Goal: Task Accomplishment & Management: Use online tool/utility

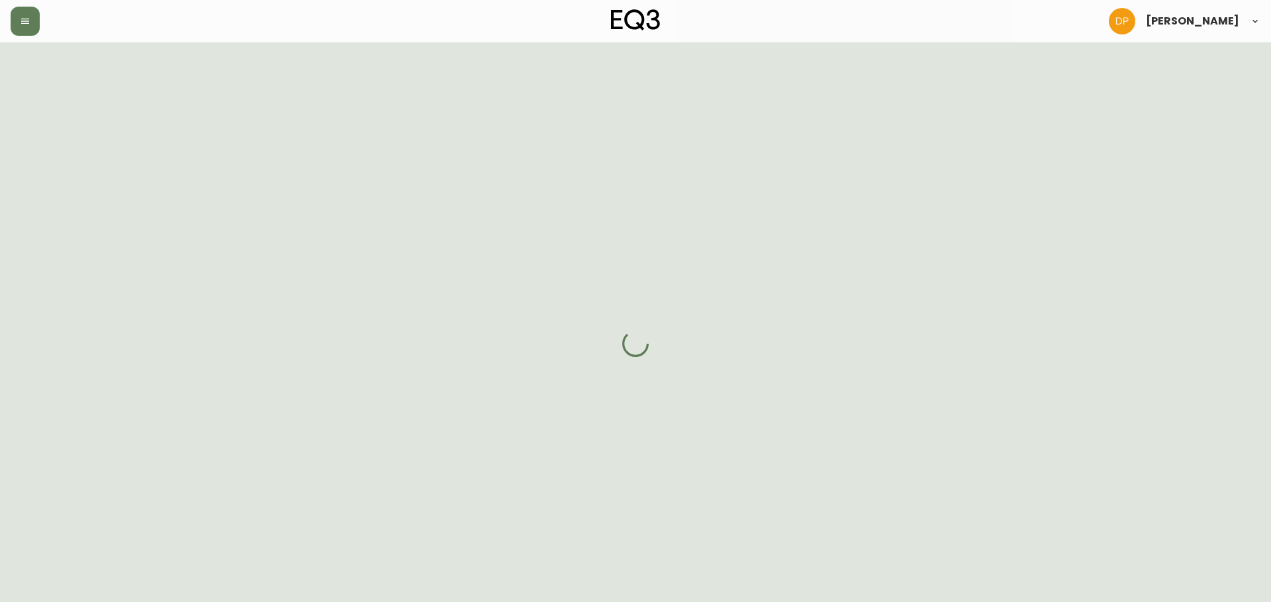
select select "FULLY_SHIPPED"
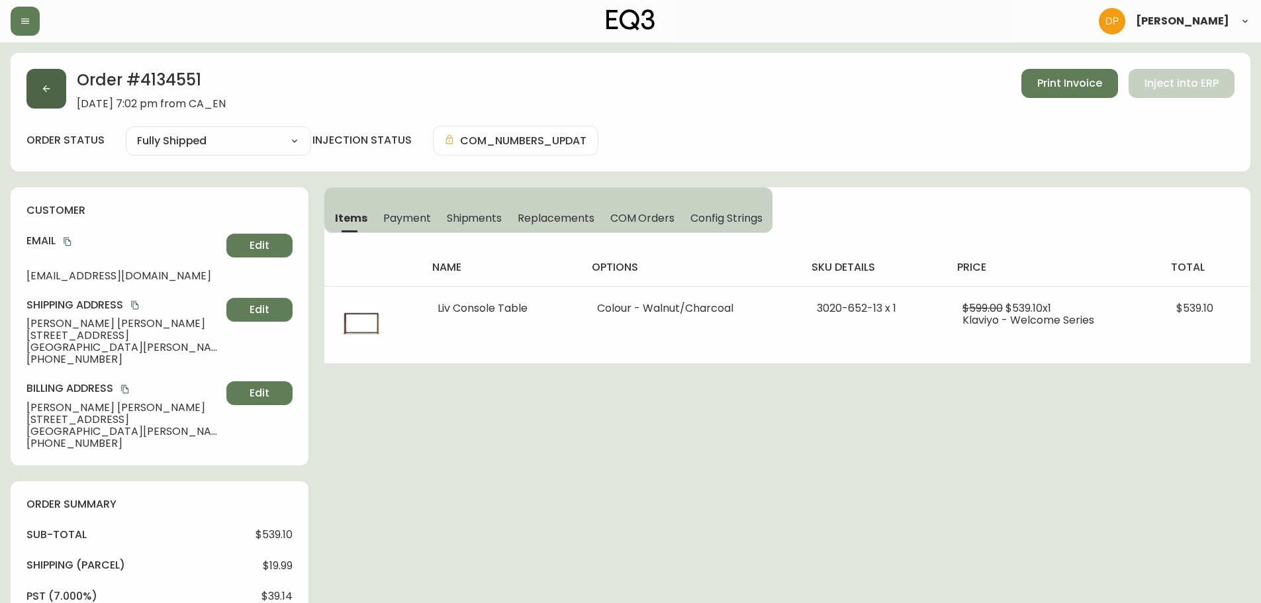
click at [47, 91] on icon "button" at bounding box center [46, 88] width 11 height 11
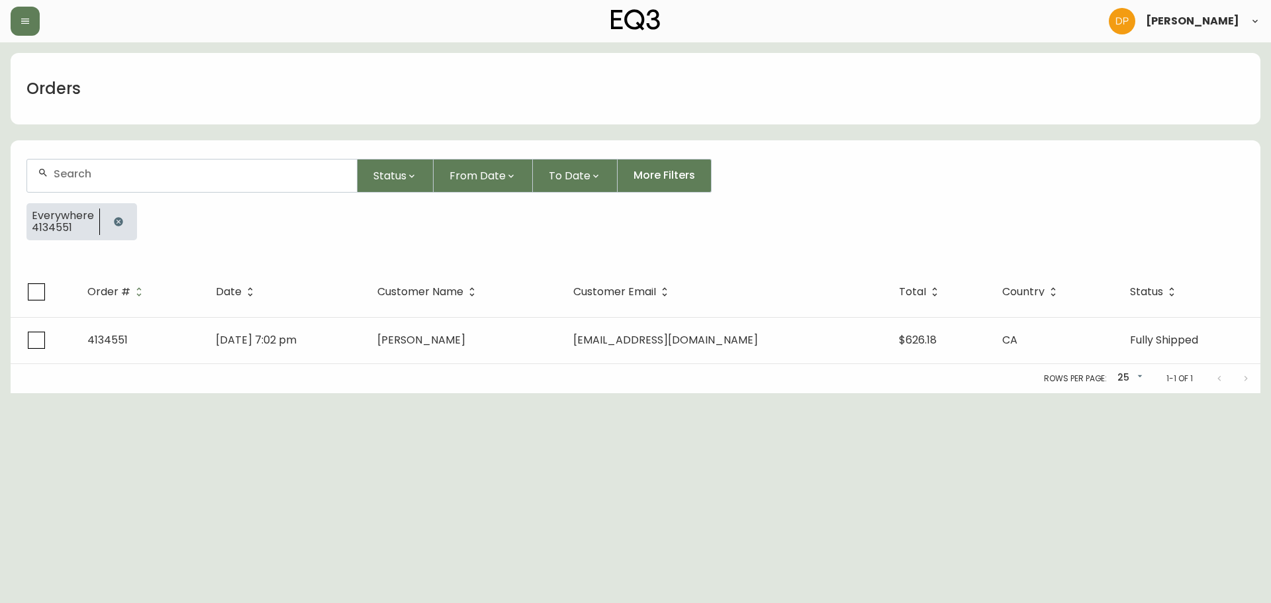
click at [113, 220] on icon "button" at bounding box center [118, 221] width 11 height 11
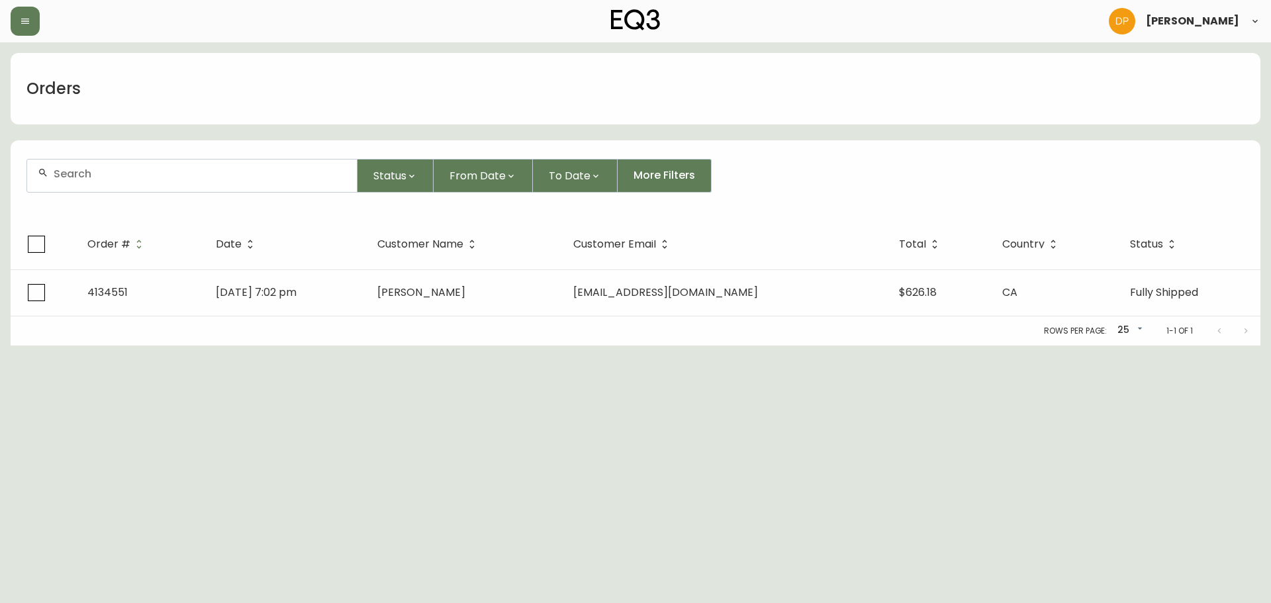
click at [120, 183] on div at bounding box center [192, 176] width 330 height 32
paste input "tymchuck"
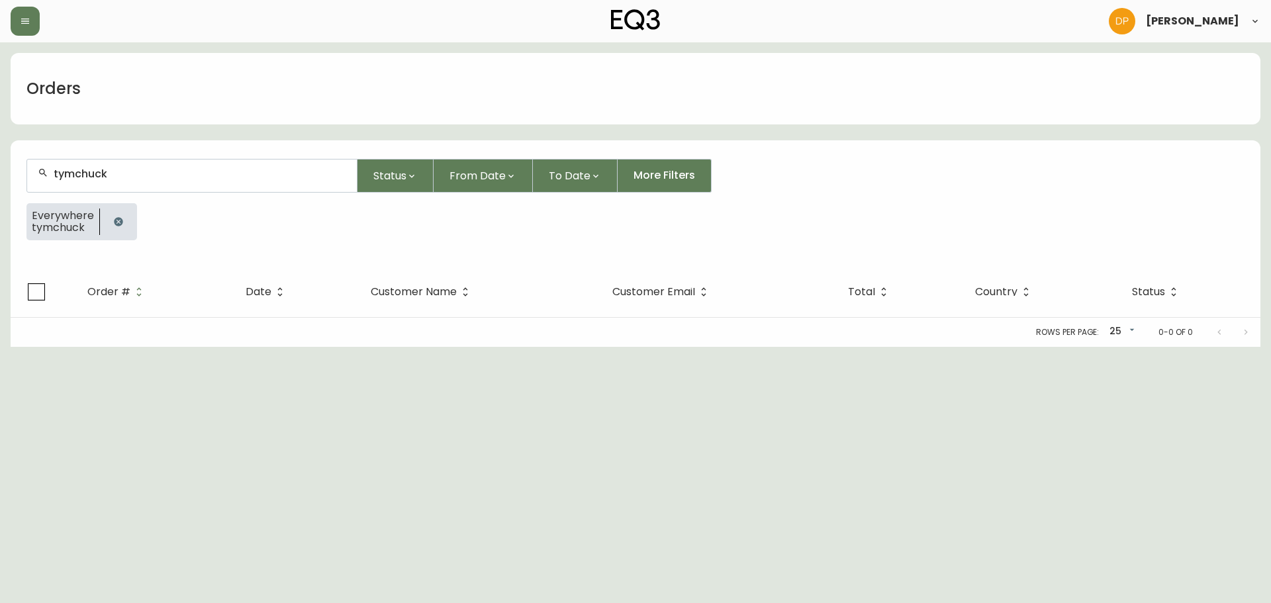
type input "tymchuck"
click at [122, 220] on icon "button" at bounding box center [118, 221] width 11 height 11
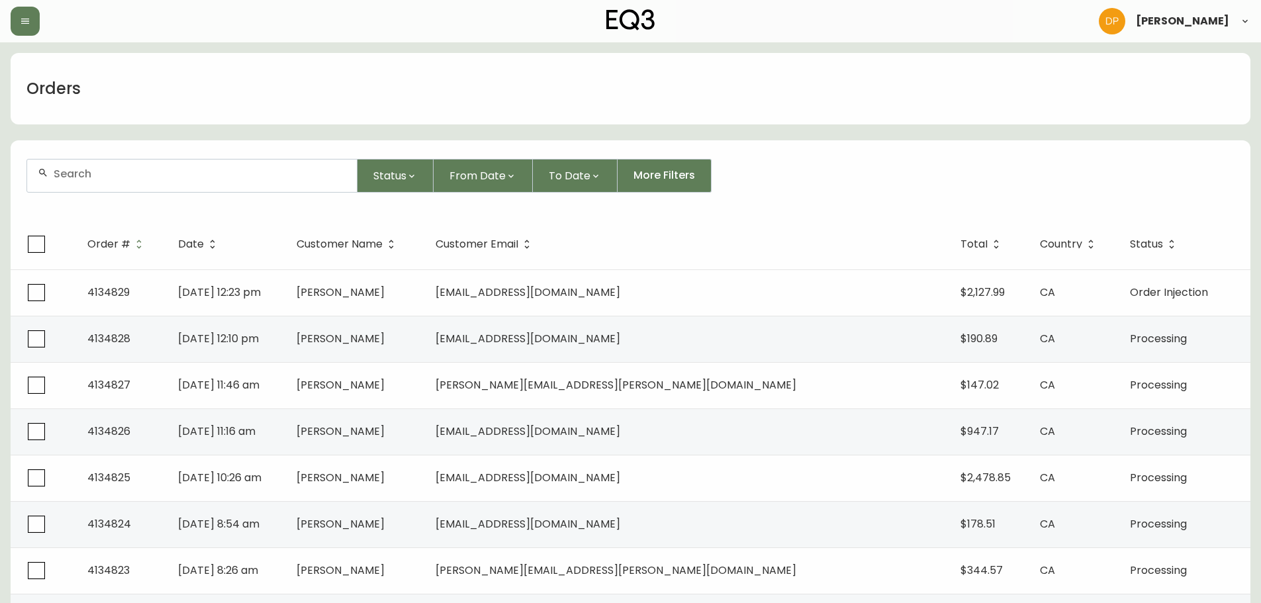
click at [279, 183] on div at bounding box center [192, 176] width 330 height 32
paste input "acevedo"
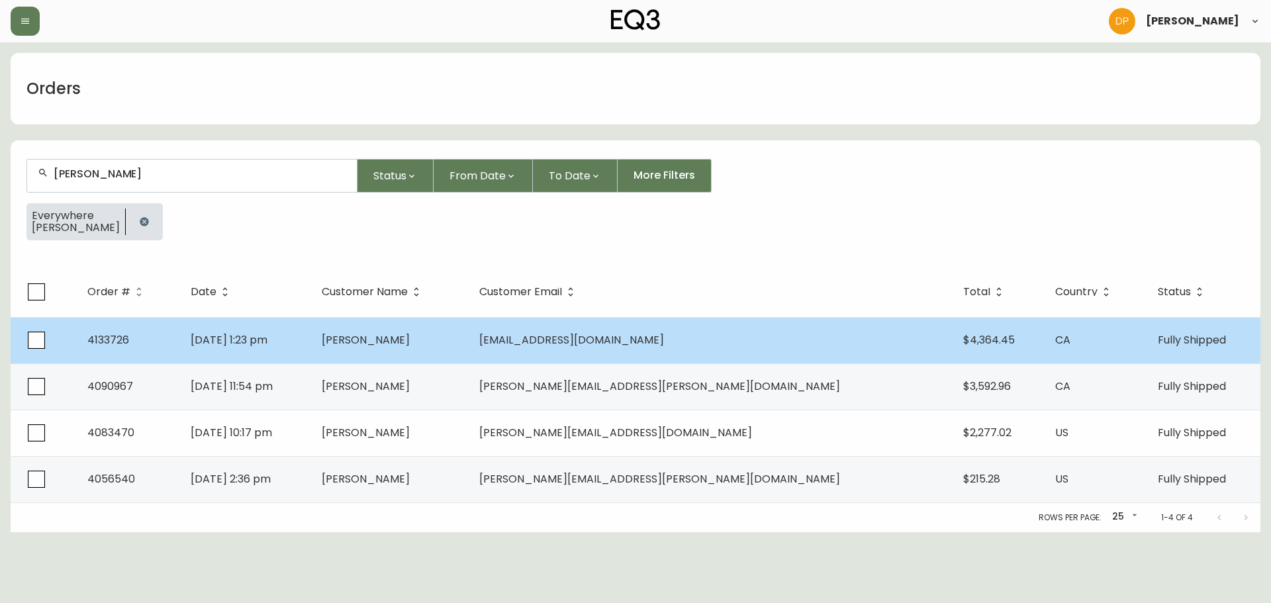
type input "acevedo"
click at [406, 342] on td "Sandra Acevedo" at bounding box center [390, 340] width 158 height 46
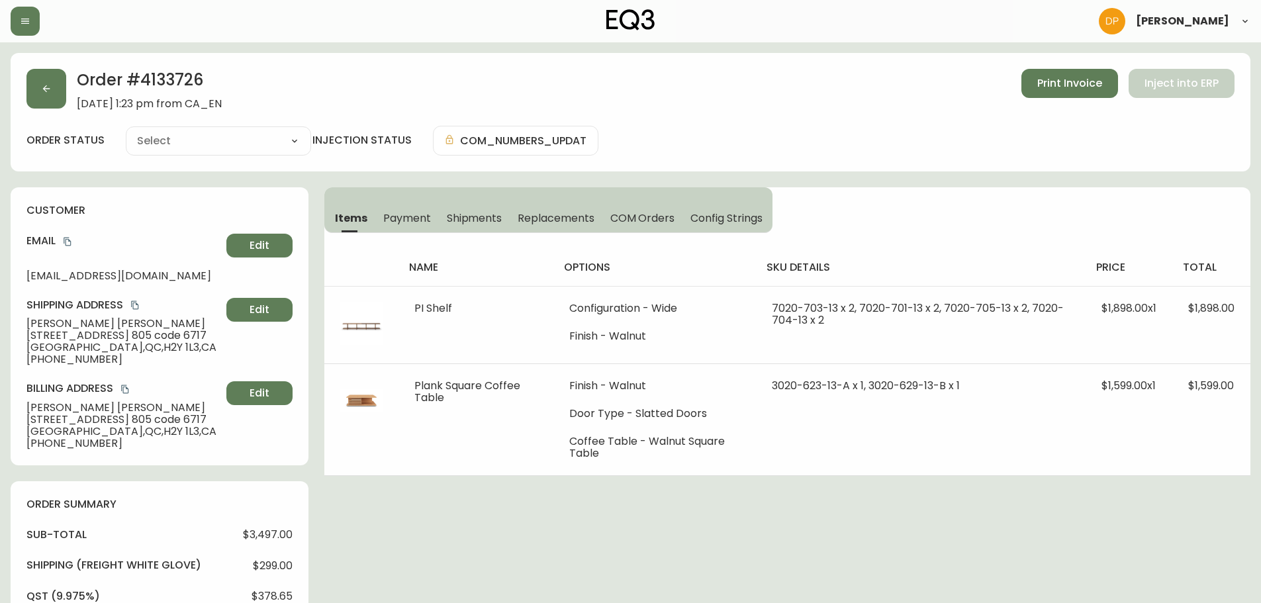
type input "Fully Shipped"
select select "FULLY_SHIPPED"
click at [87, 211] on div "customer Email sandracevedogz@gmail.com Edit Shipping Address Sandra Acevedo 10…" at bounding box center [160, 326] width 298 height 278
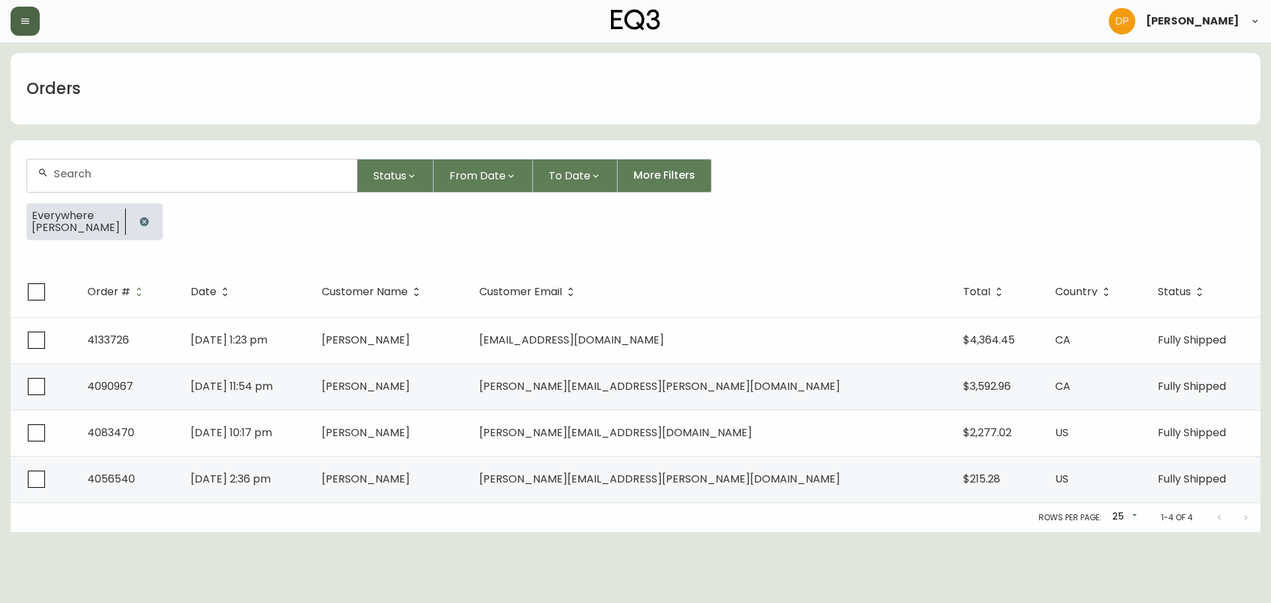
click at [15, 26] on button "button" at bounding box center [25, 21] width 29 height 29
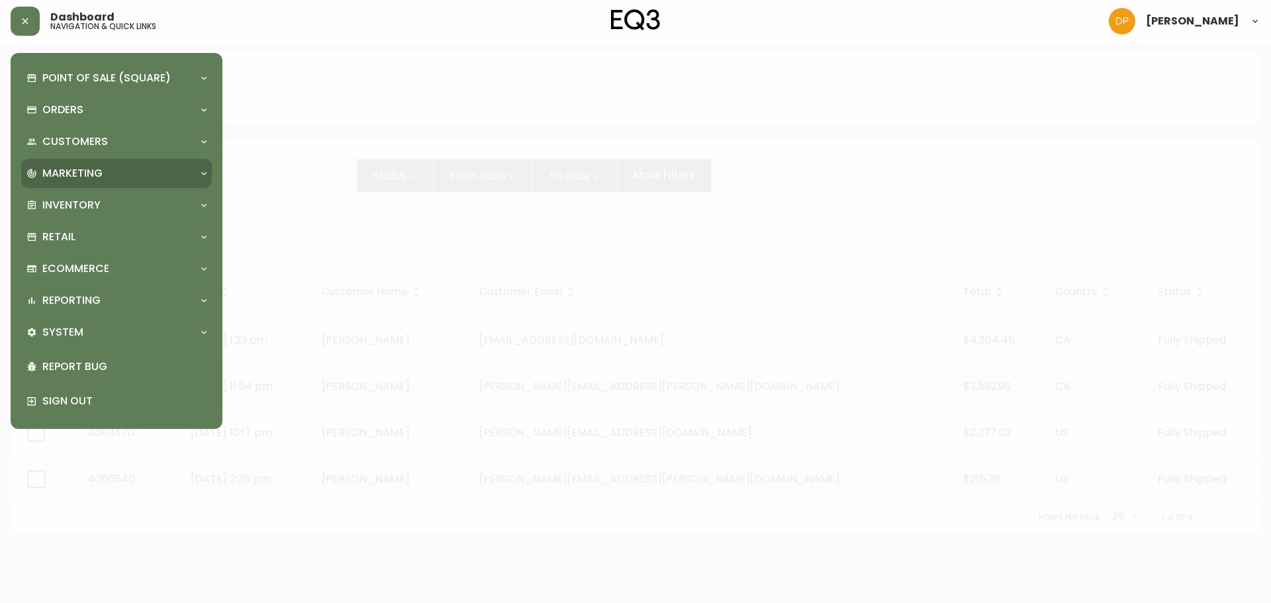
click at [203, 175] on icon at bounding box center [204, 173] width 11 height 11
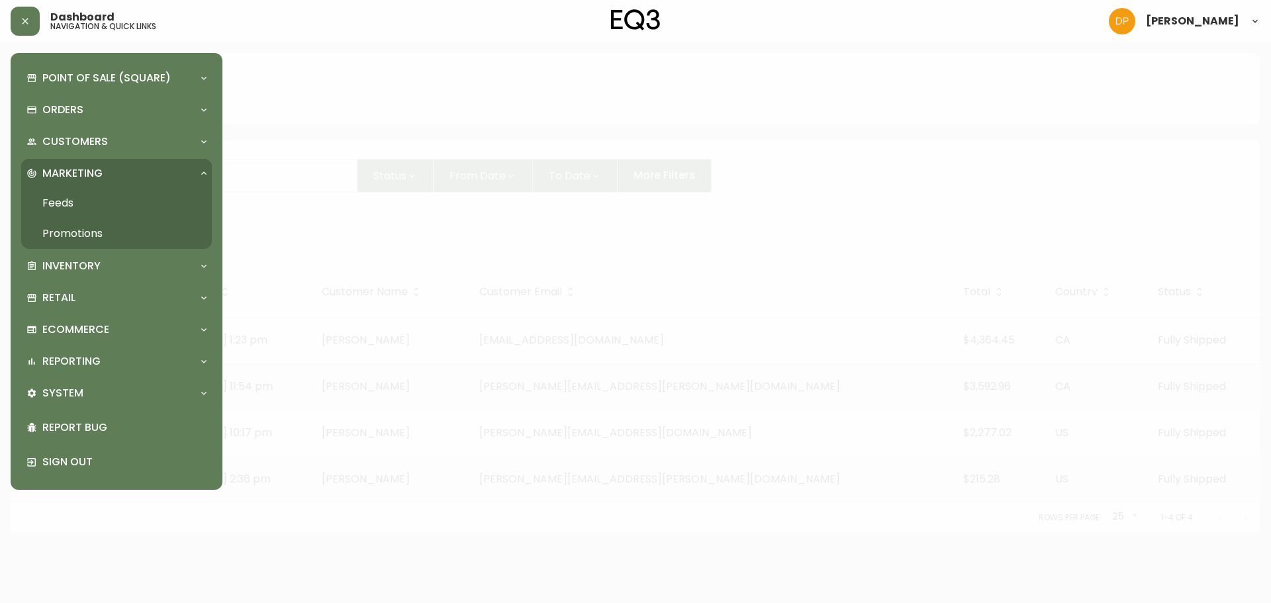
click at [92, 240] on link "Promotions" at bounding box center [116, 233] width 191 height 30
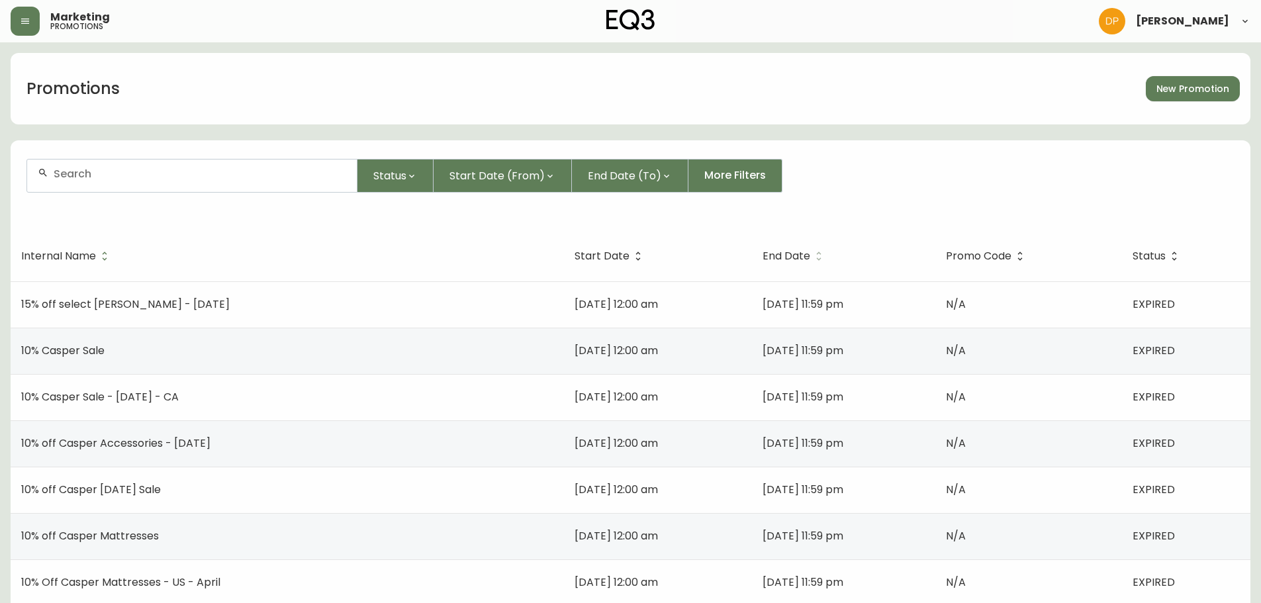
click at [779, 252] on span "End Date" at bounding box center [787, 256] width 48 height 8
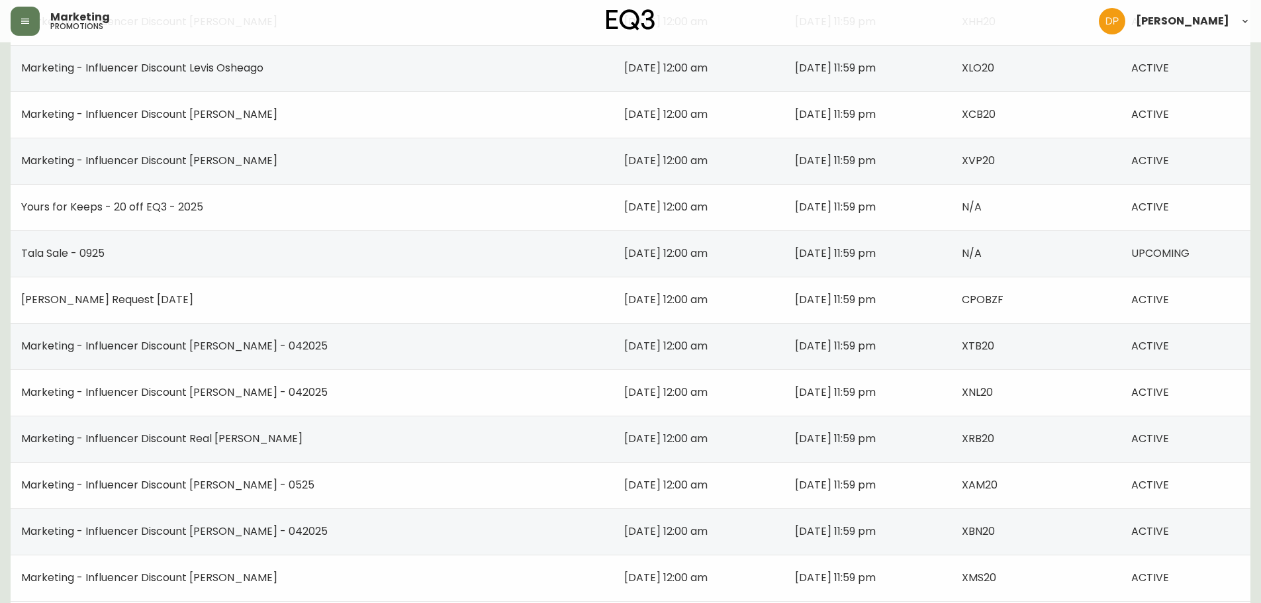
scroll to position [867, 0]
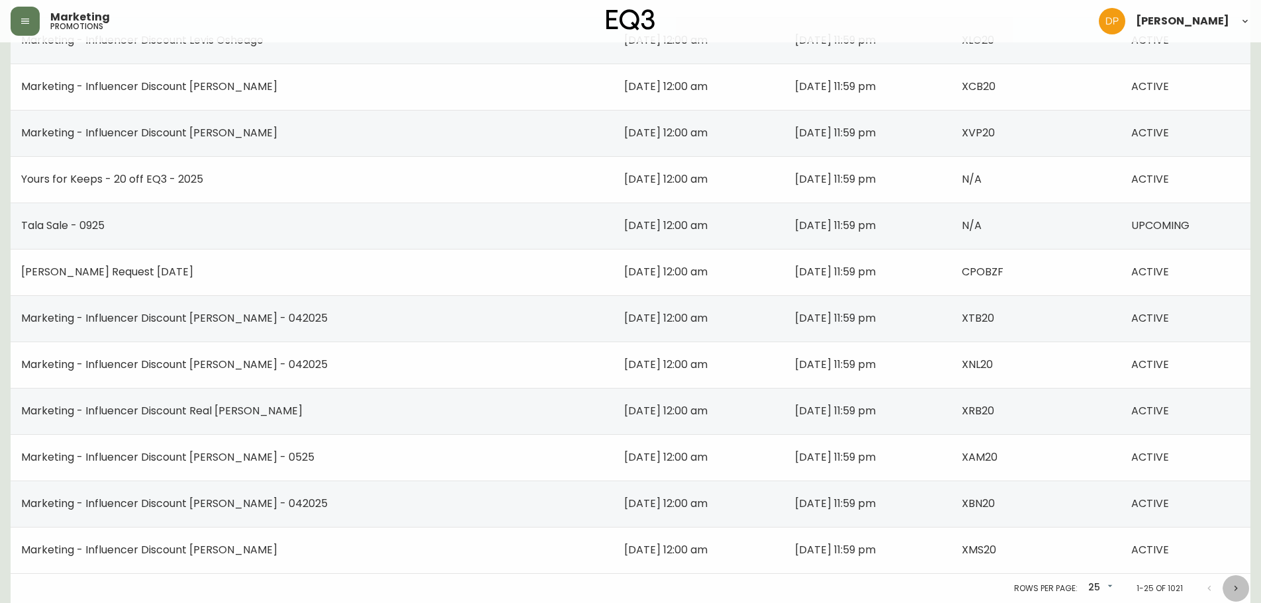
click at [1237, 591] on icon "Next page" at bounding box center [1236, 588] width 11 height 11
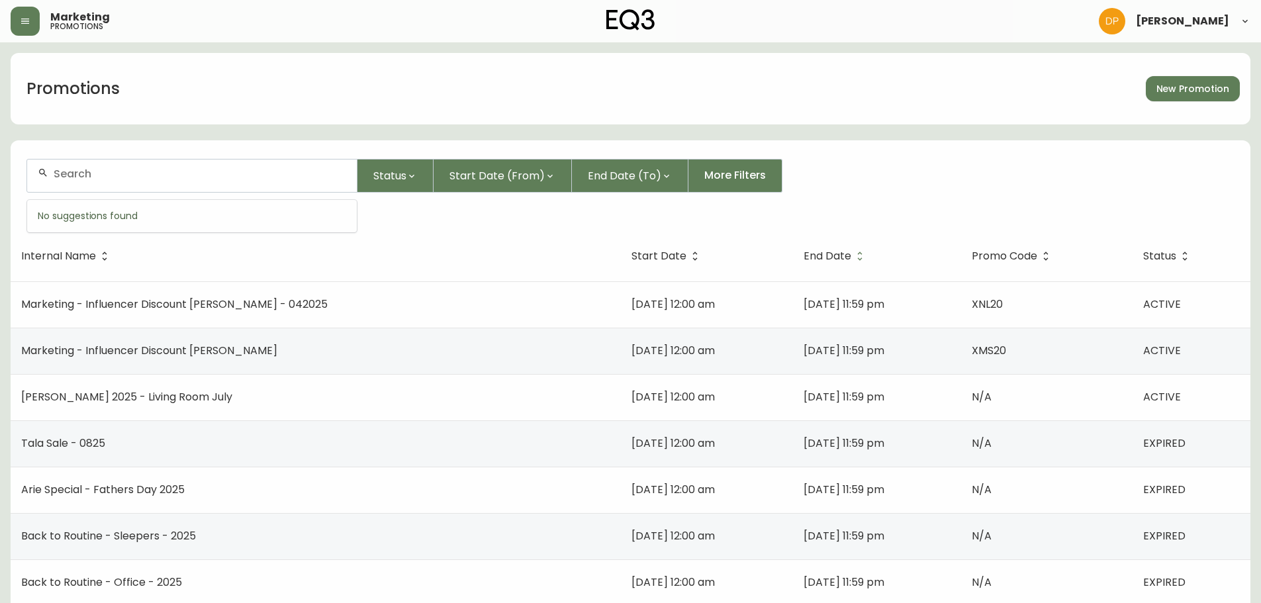
click at [196, 172] on input "text" at bounding box center [200, 173] width 293 height 13
drag, startPoint x: 193, startPoint y: 177, endPoint x: 123, endPoint y: 173, distance: 70.3
click at [123, 173] on input "text" at bounding box center [200, 173] width 293 height 13
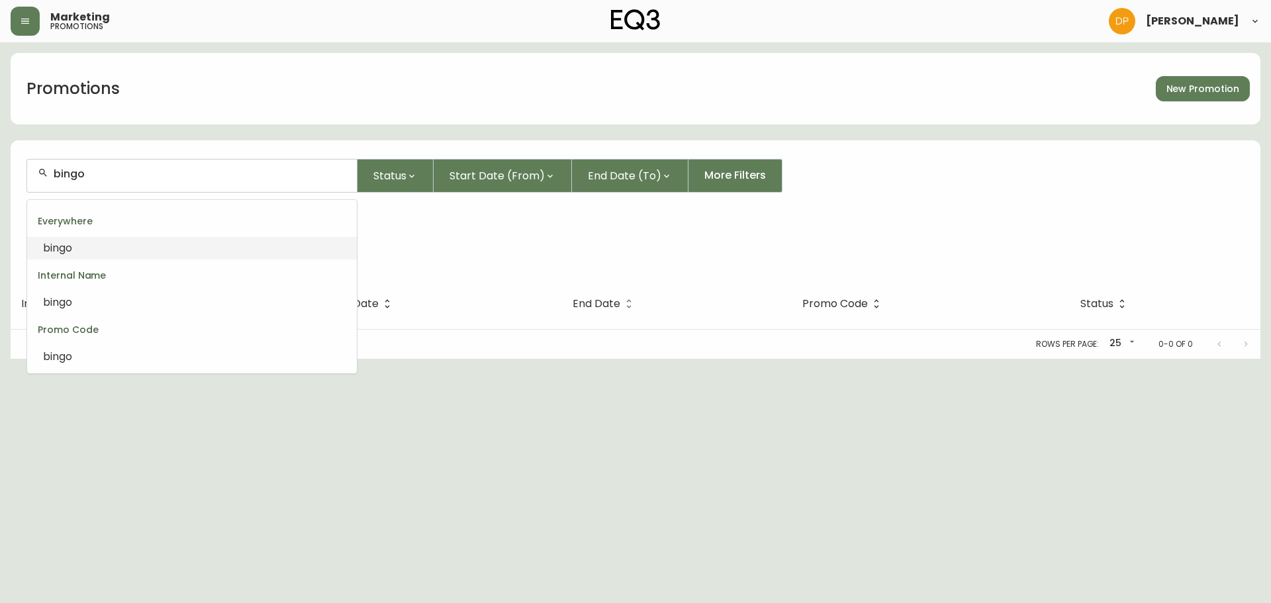
click at [21, 187] on form "bingo Status Start Date (From) End Date (To) More Filters Everywhere bingo" at bounding box center [636, 205] width 1250 height 124
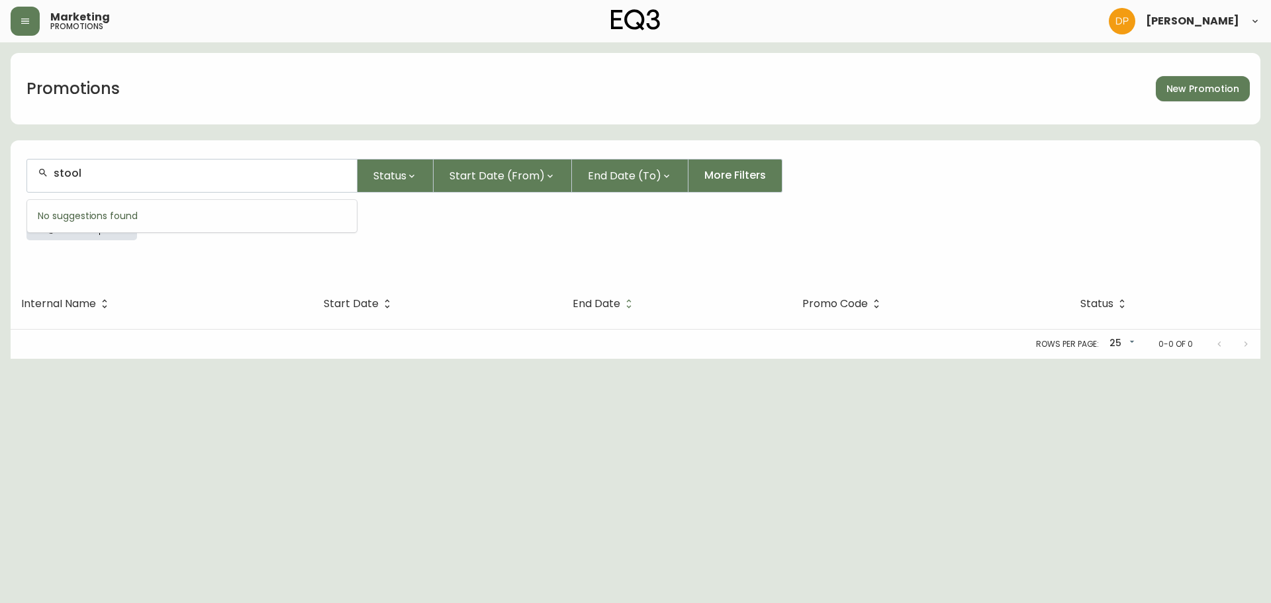
type input "stool"
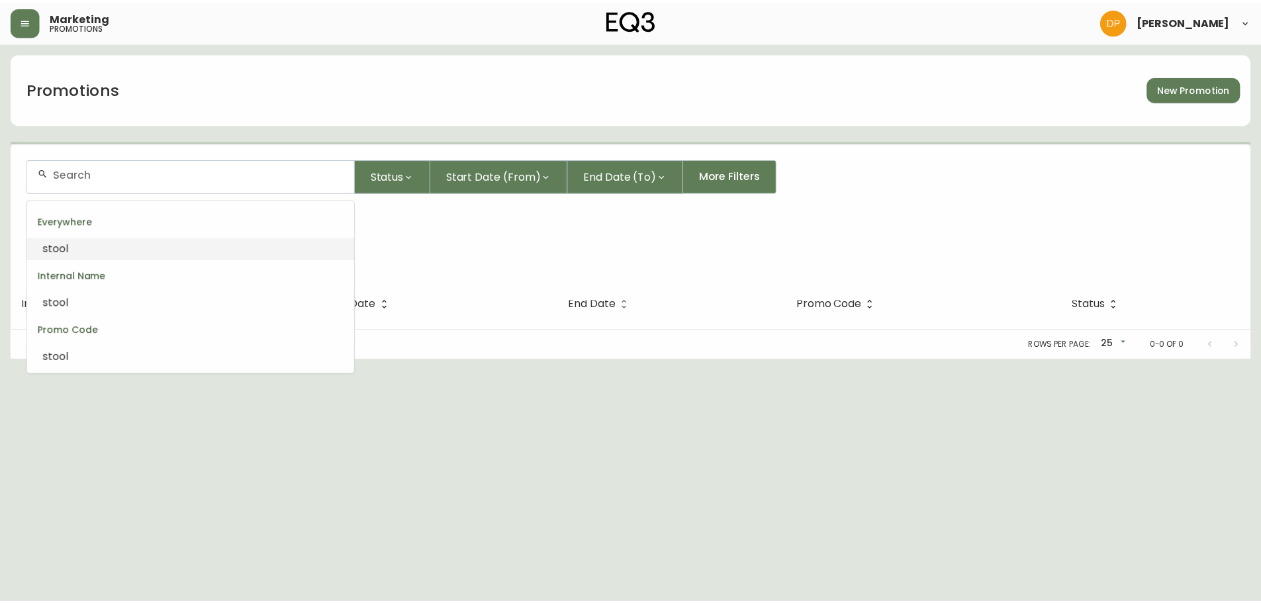
scroll to position [0, 0]
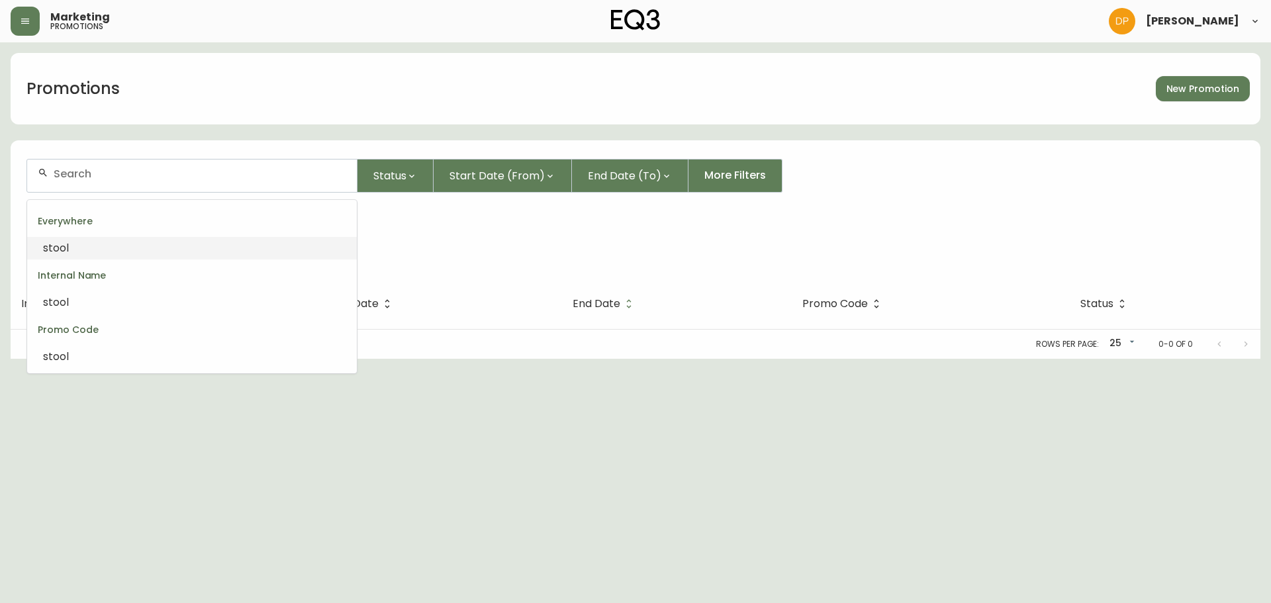
type input "stool"
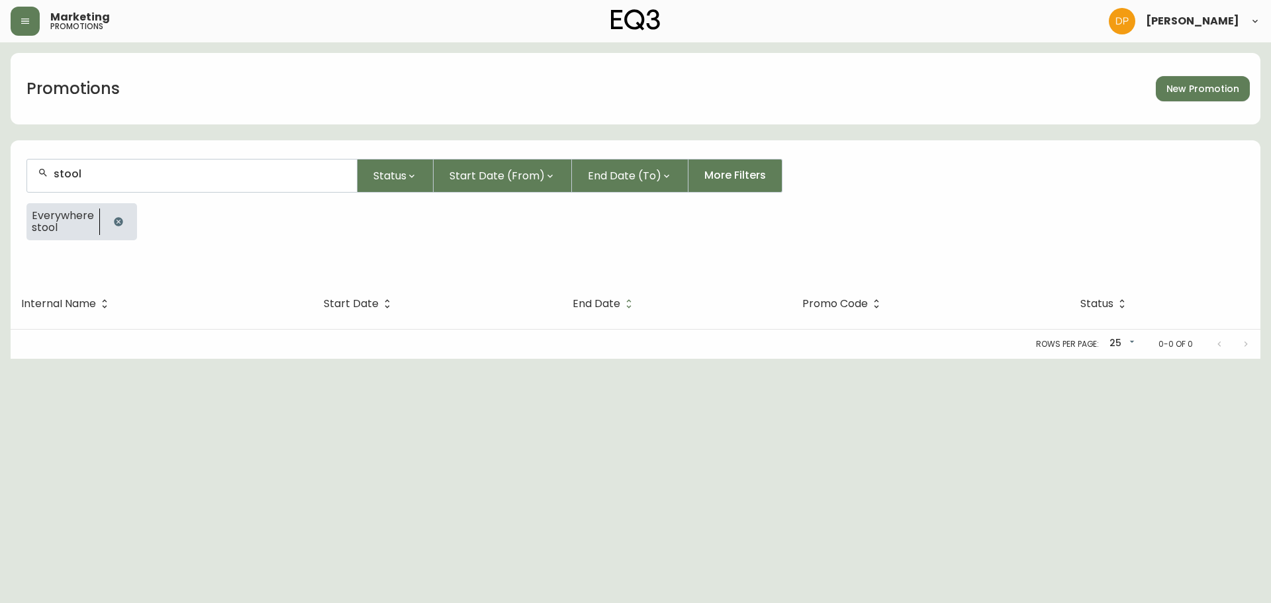
click at [122, 209] on div at bounding box center [118, 221] width 37 height 37
click at [122, 238] on div at bounding box center [118, 221] width 37 height 37
click at [118, 220] on icon "button" at bounding box center [118, 221] width 11 height 11
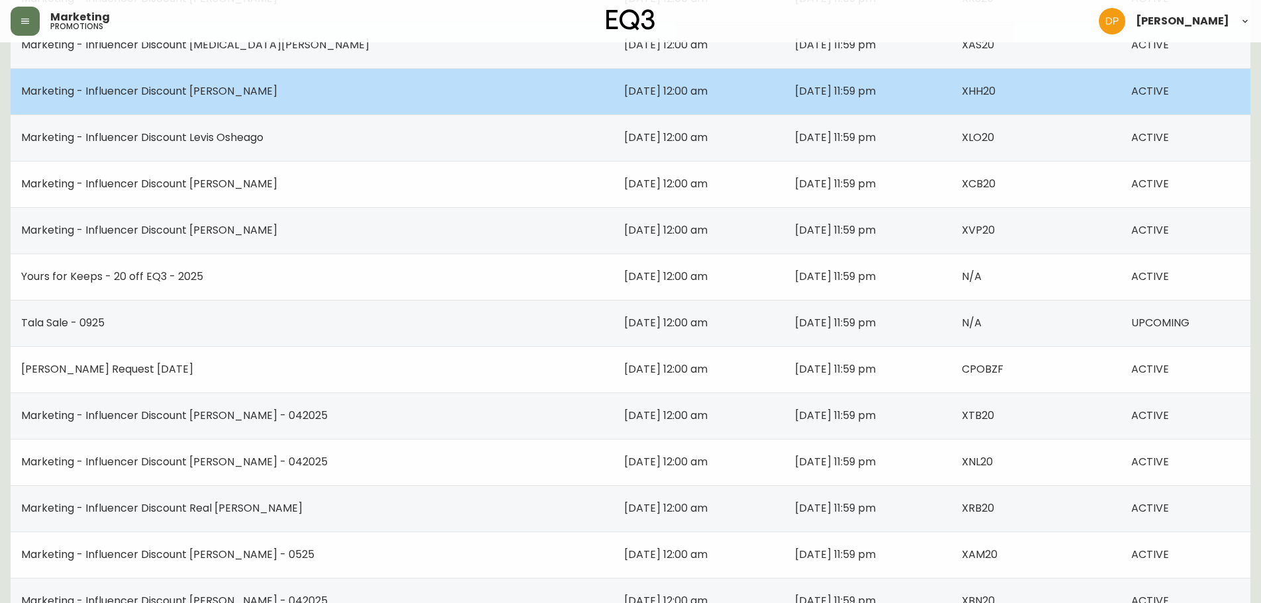
scroll to position [867, 0]
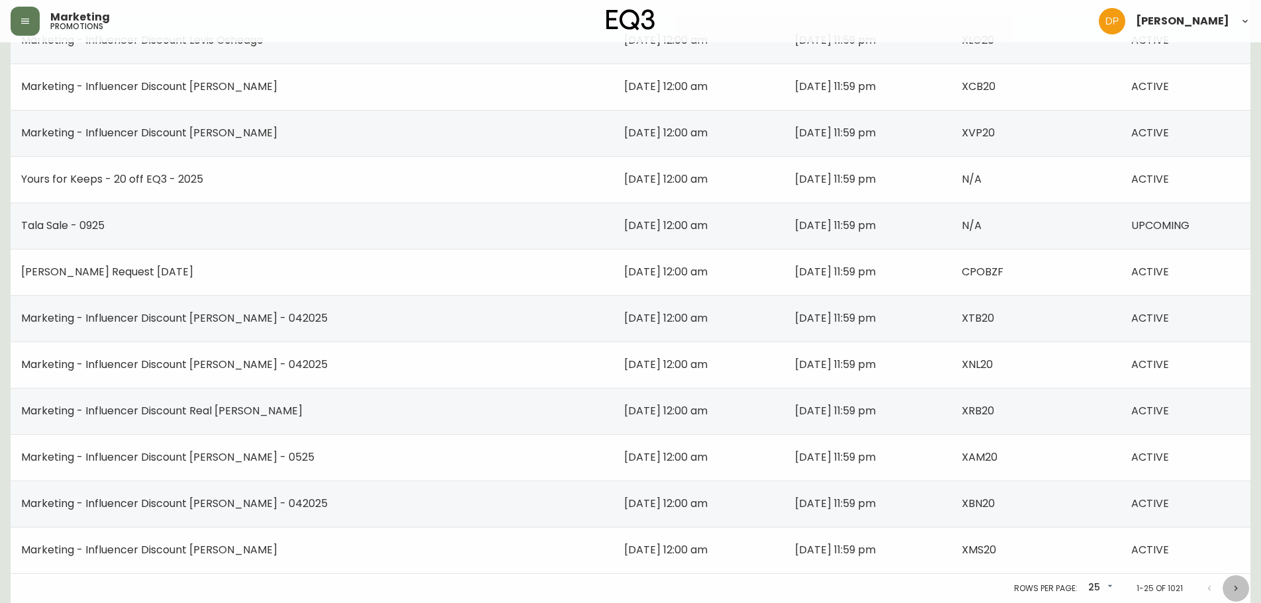
click at [1229, 585] on button "Next page" at bounding box center [1236, 588] width 26 height 26
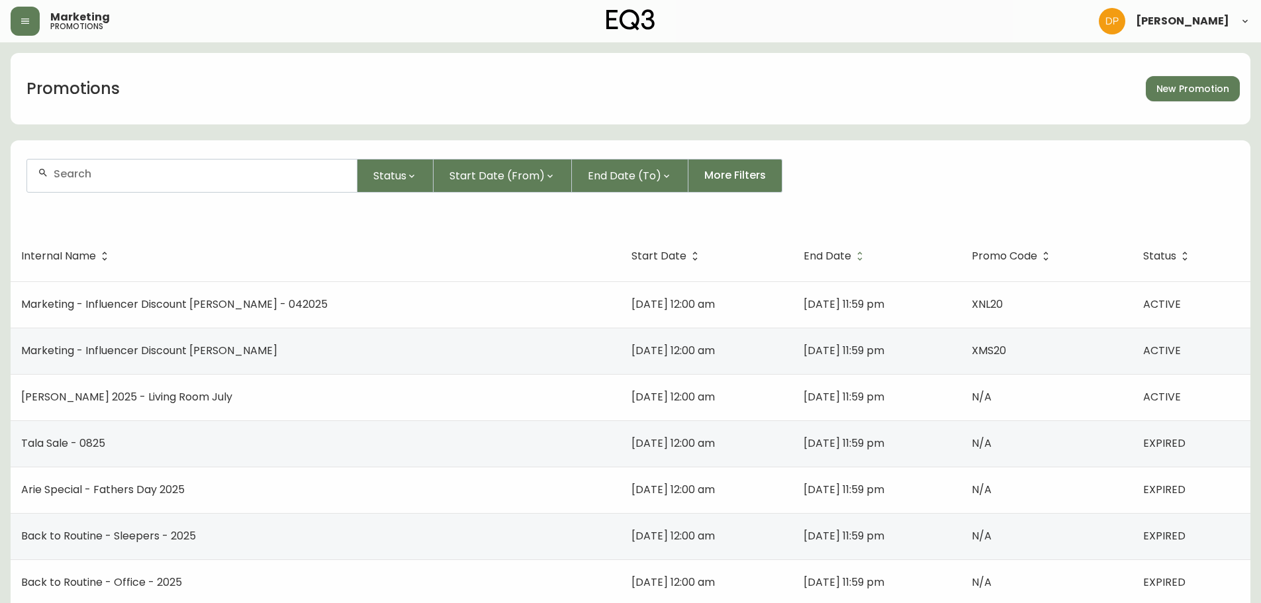
click at [111, 166] on div at bounding box center [192, 176] width 330 height 32
paste input "chergrah@hotmail.com"
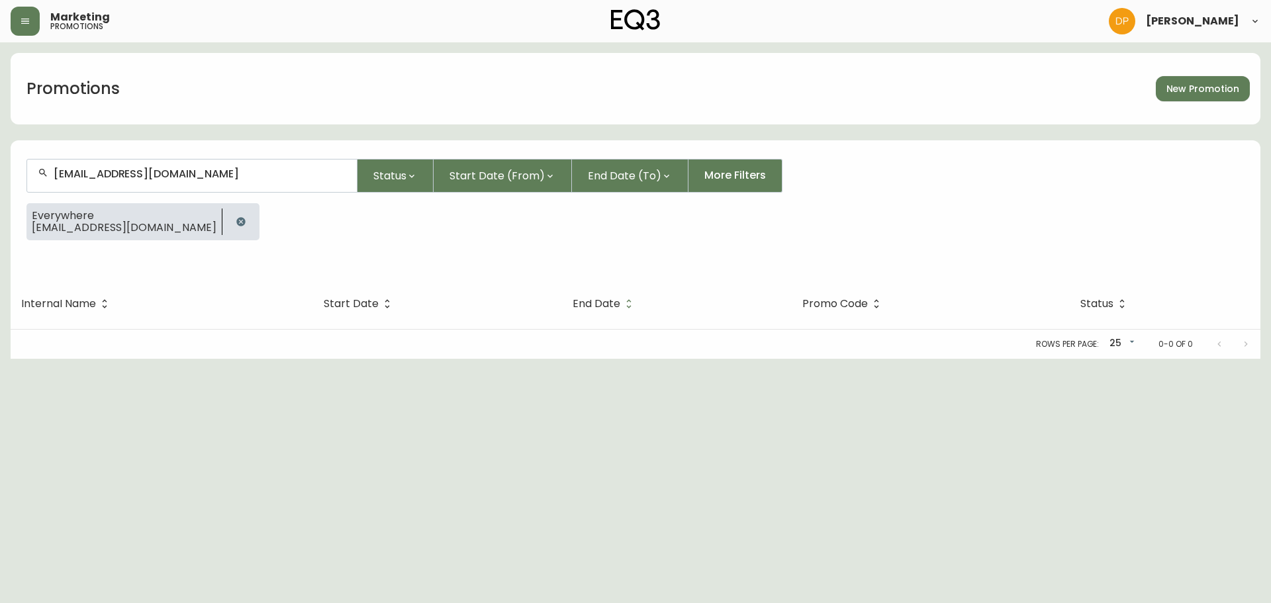
type input "chergrah@hotmail.com"
